Goal: Check status: Check status

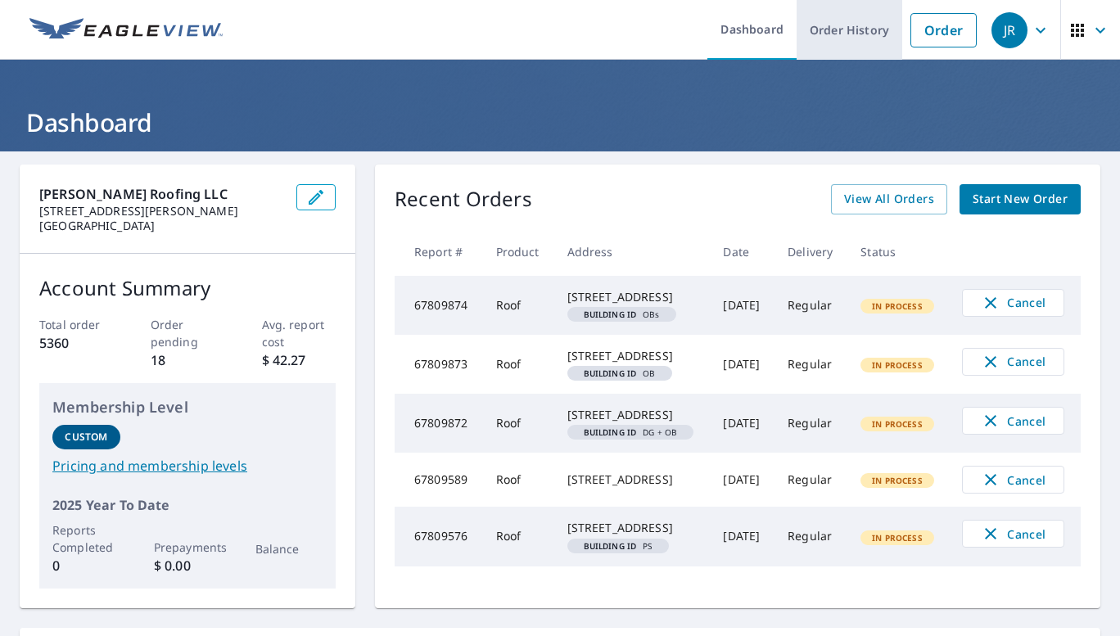
click at [860, 46] on link "Order History" at bounding box center [850, 30] width 106 height 60
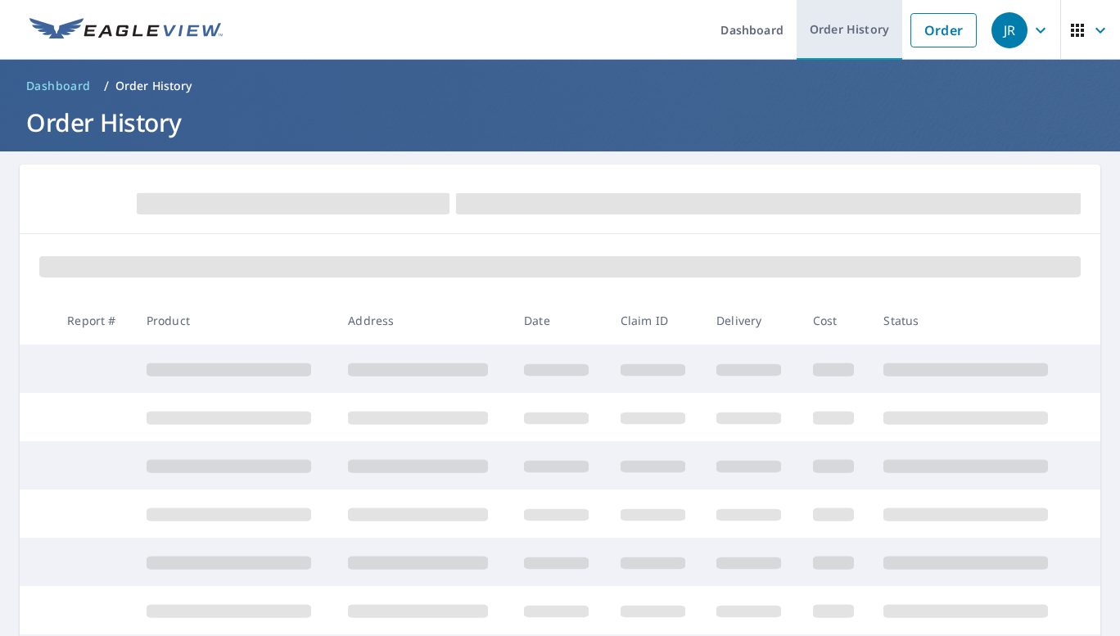
click at [860, 46] on link "Order History" at bounding box center [850, 30] width 106 height 60
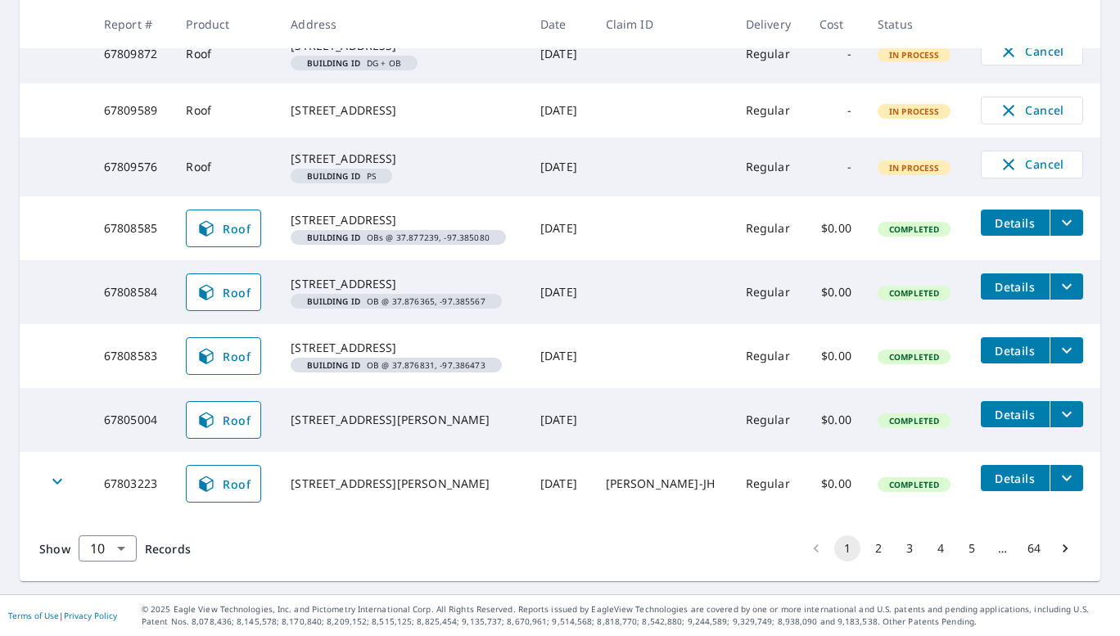
scroll to position [565, 0]
click at [869, 552] on button "2" at bounding box center [879, 549] width 26 height 26
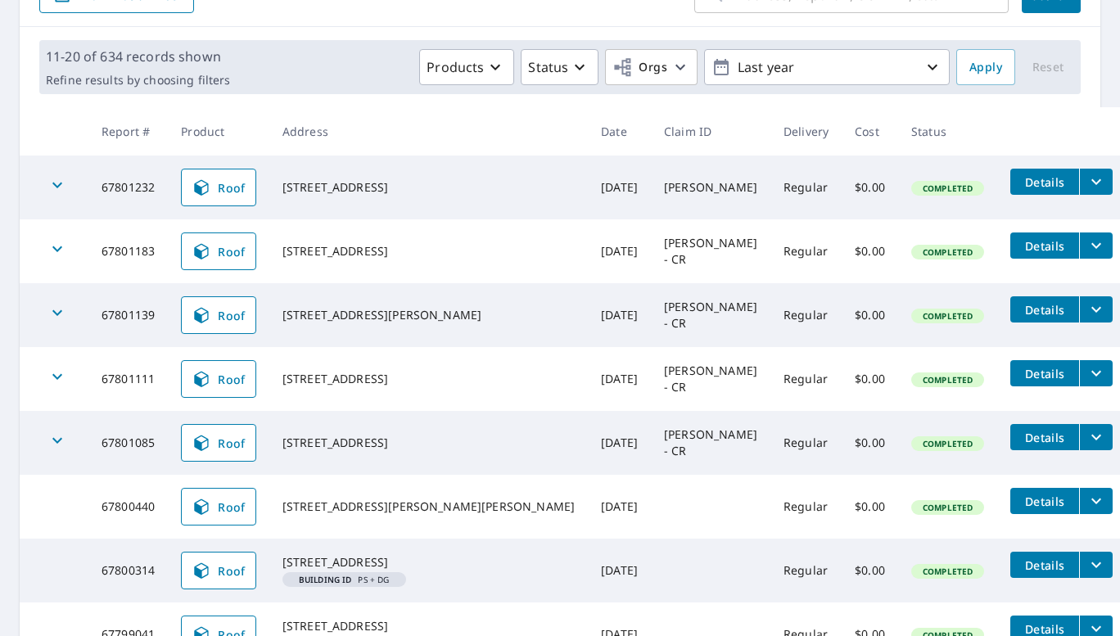
scroll to position [209, 0]
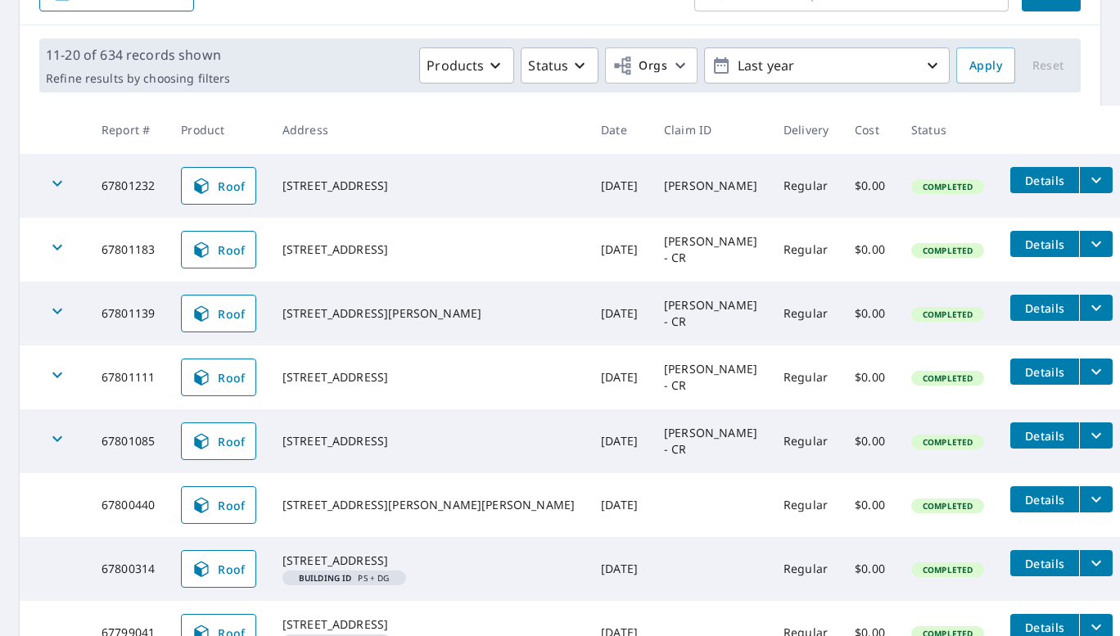
click at [1092, 371] on icon "filesDropdownBtn-67801111" at bounding box center [1097, 372] width 10 height 6
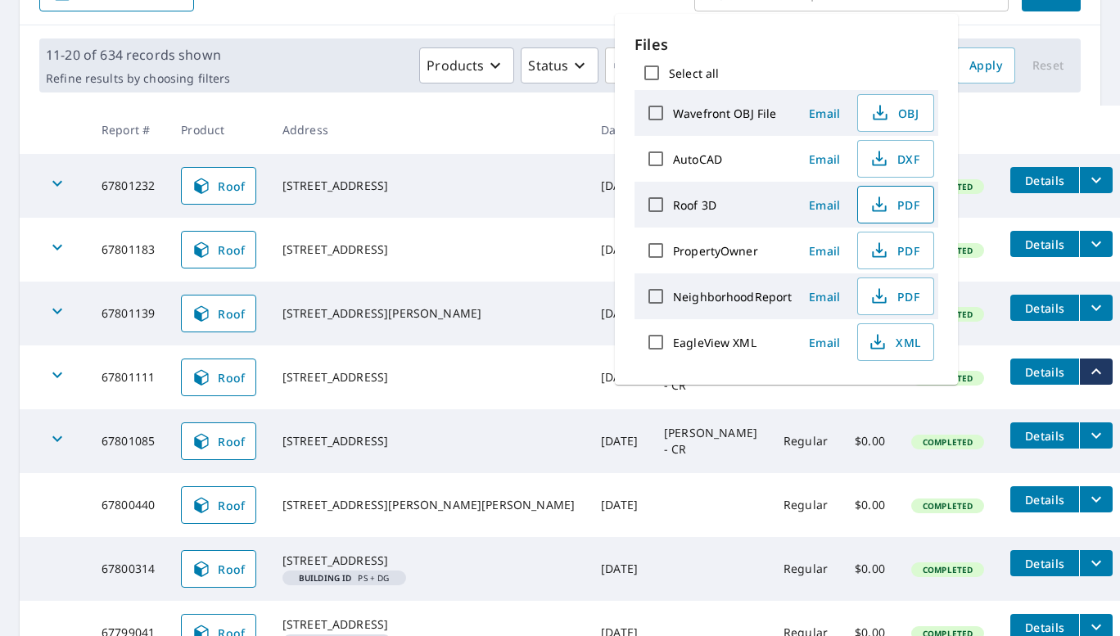
click at [880, 203] on icon "button" at bounding box center [880, 205] width 20 height 20
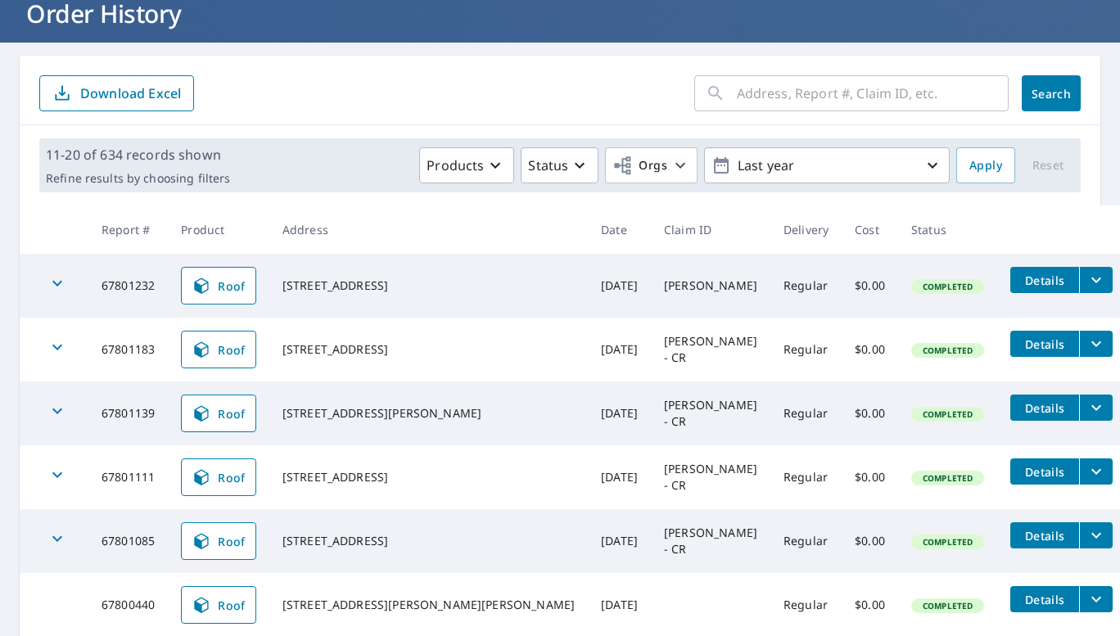
scroll to position [107, 0]
